Goal: Transaction & Acquisition: Download file/media

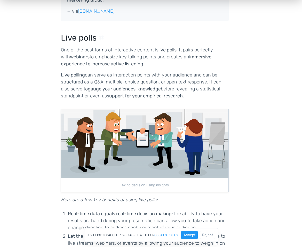
scroll to position [522, 0]
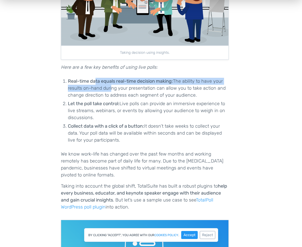
drag, startPoint x: 95, startPoint y: 80, endPoint x: 110, endPoint y: 89, distance: 17.8
click at [110, 89] on li "Real-time data equals real-time decision making: The ability to have your resul…" at bounding box center [148, 88] width 161 height 21
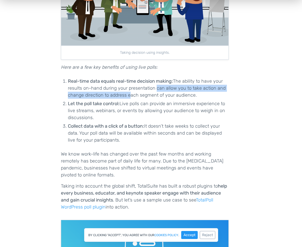
drag, startPoint x: 128, startPoint y: 91, endPoint x: 153, endPoint y: 87, distance: 26.1
click at [153, 87] on li "Real-time data equals real-time decision making: The ability to have your resul…" at bounding box center [148, 88] width 161 height 21
drag, startPoint x: 160, startPoint y: 86, endPoint x: 119, endPoint y: 93, distance: 41.6
click at [119, 93] on li "Real-time data equals real-time decision making: The ability to have your resul…" at bounding box center [148, 88] width 161 height 21
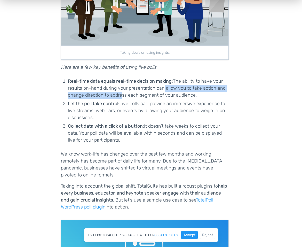
click at [119, 93] on li "Real-time data equals real-time decision making: The ability to have your resul…" at bounding box center [148, 88] width 161 height 21
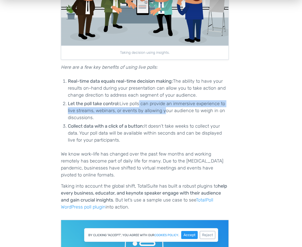
drag, startPoint x: 140, startPoint y: 105, endPoint x: 164, endPoint y: 111, distance: 24.7
click at [164, 111] on li "Let the poll take control: Live polls can provide an immersive experience to li…" at bounding box center [148, 110] width 161 height 21
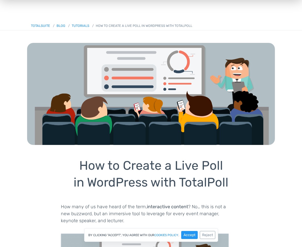
scroll to position [0, 0]
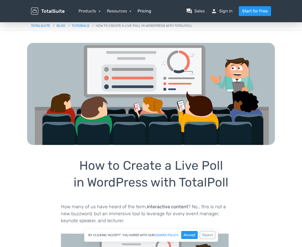
click at [144, 11] on link "Pricing" at bounding box center [145, 11] width 14 height 6
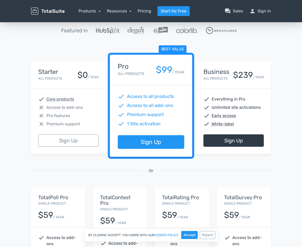
scroll to position [41, 0]
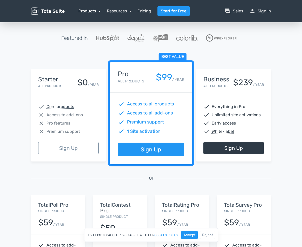
click at [86, 12] on link "Products" at bounding box center [89, 11] width 22 height 5
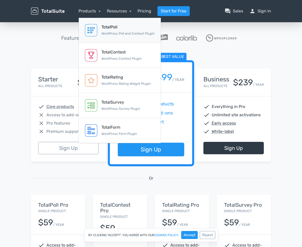
click at [119, 31] on div "TotalPoll WordPress Poll and Contest Plugin" at bounding box center [127, 30] width 53 height 12
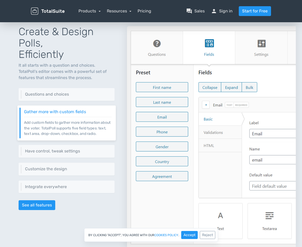
scroll to position [227, 0]
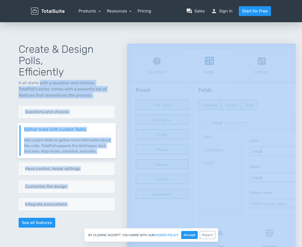
drag, startPoint x: 41, startPoint y: 83, endPoint x: 73, endPoint y: 224, distance: 144.6
click at [73, 223] on div "Create & Design Polls, Efficiently It all starts with a question and choices. T…" at bounding box center [66, 148] width 121 height 234
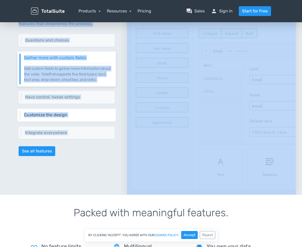
scroll to position [379, 0]
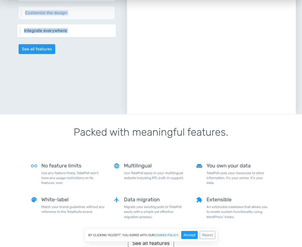
click at [31, 37] on div "Integrate everywhere Integrate your poll virtually everywhere on your website o…" at bounding box center [66, 30] width 98 height 13
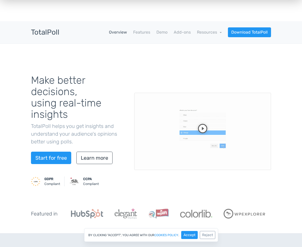
scroll to position [0, 0]
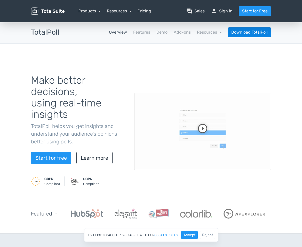
click at [246, 33] on link "Download TotalPoll" at bounding box center [249, 32] width 43 height 10
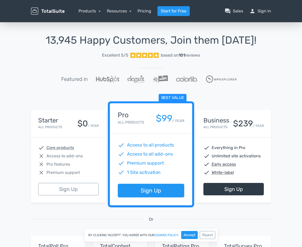
click at [118, 14] on nav "Products TotalPoll WordPress Poll and Contest Plugin TotalContest WordPress Con…" at bounding box center [171, 11] width 206 height 10
click at [116, 9] on link "Resources" at bounding box center [119, 11] width 25 height 5
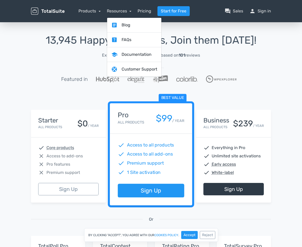
click at [84, 17] on div "menu Products TotalPoll WordPress Poll and Contest Plugin TotalContest TotalRat…" at bounding box center [151, 11] width 248 height 22
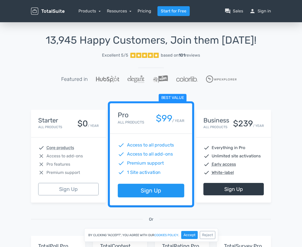
click at [82, 7] on nav "Products TotalPoll WordPress Poll and Contest Plugin TotalContest WordPress Con…" at bounding box center [171, 11] width 206 height 10
click at [85, 13] on div "Products TotalPoll WordPress Poll and Contest Plugin TotalContest WordPress Con…" at bounding box center [89, 11] width 22 height 6
click at [97, 13] on link "Products" at bounding box center [89, 11] width 22 height 5
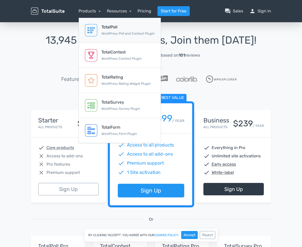
click at [95, 39] on link "TotalPoll WordPress Poll and Contest Plugin" at bounding box center [120, 30] width 82 height 25
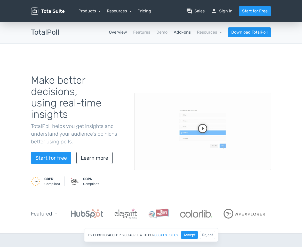
click at [181, 32] on link "Add-ons" at bounding box center [182, 32] width 17 height 6
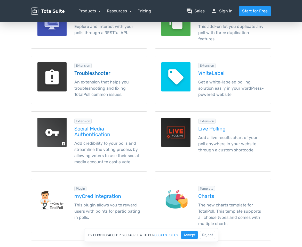
scroll to position [439, 0]
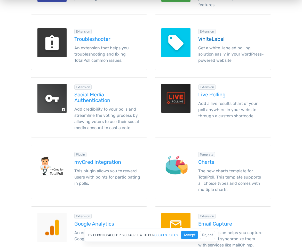
click at [214, 46] on p "Get a white-labeled polling solution easily in your WordPress-powered website." at bounding box center [231, 54] width 66 height 19
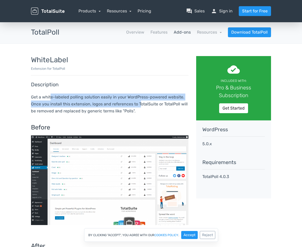
drag, startPoint x: 51, startPoint y: 95, endPoint x: 139, endPoint y: 104, distance: 88.7
click at [139, 104] on p "Get a white-labeled polling solution easily in your WordPress-powered website. …" at bounding box center [109, 103] width 157 height 21
click at [235, 109] on link "Get Started" at bounding box center [233, 108] width 29 height 10
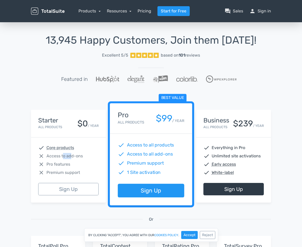
drag, startPoint x: 71, startPoint y: 155, endPoint x: 59, endPoint y: 154, distance: 11.6
click at [60, 154] on span "Access to add-ons" at bounding box center [64, 156] width 36 height 6
click at [74, 189] on link "Sign Up" at bounding box center [68, 189] width 60 height 12
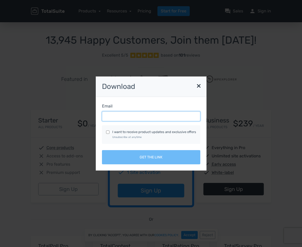
click at [140, 115] on input "Email" at bounding box center [151, 116] width 98 height 10
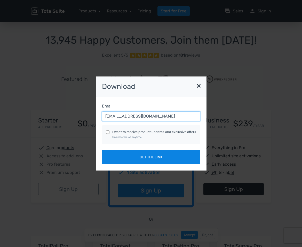
type input "[EMAIL_ADDRESS][DOMAIN_NAME]"
click at [139, 162] on button "Get the link" at bounding box center [151, 157] width 98 height 14
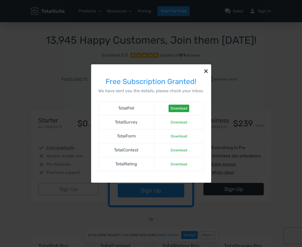
click at [179, 107] on link "Download" at bounding box center [179, 108] width 21 height 7
click at [179, 121] on link "Download" at bounding box center [179, 121] width 21 height 7
click at [177, 148] on link "Download" at bounding box center [179, 149] width 21 height 7
click at [205, 71] on button "×" at bounding box center [206, 70] width 10 height 13
